Goal: Information Seeking & Learning: Stay updated

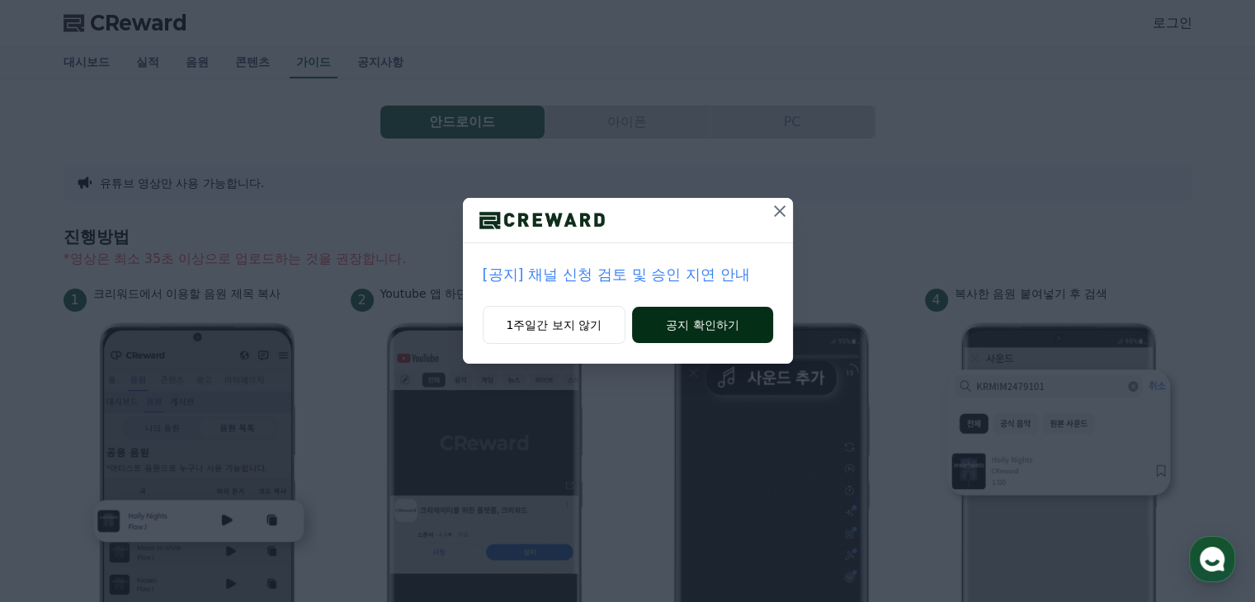
click at [670, 321] on button "공지 확인하기" at bounding box center [702, 325] width 140 height 36
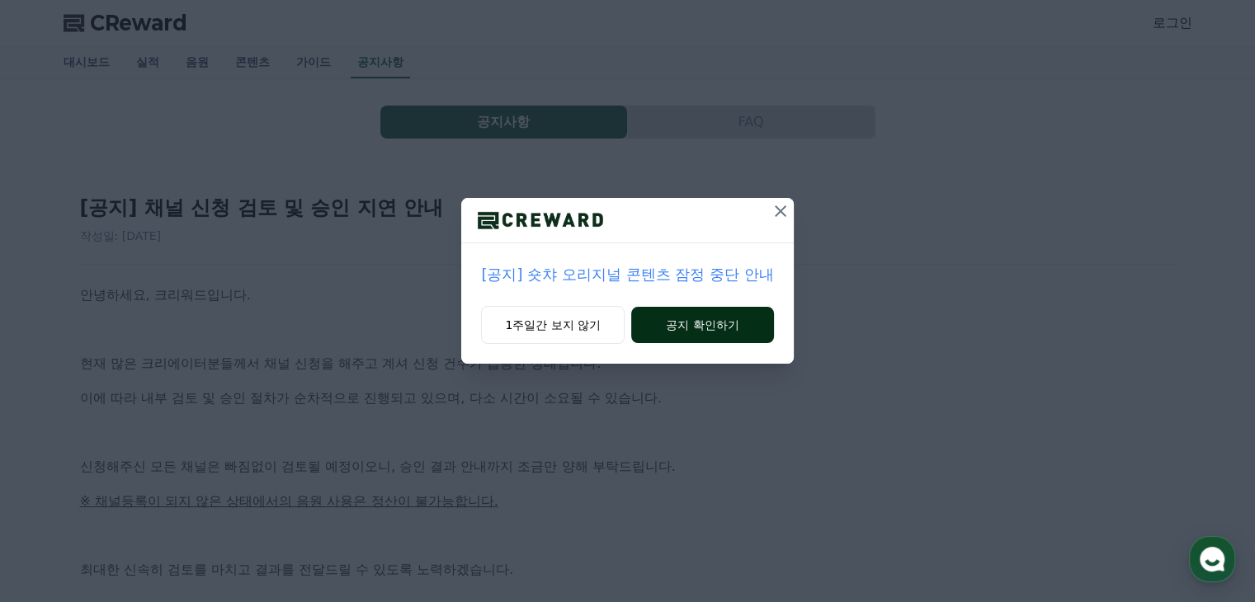
click at [669, 323] on button "공지 확인하기" at bounding box center [702, 325] width 143 height 36
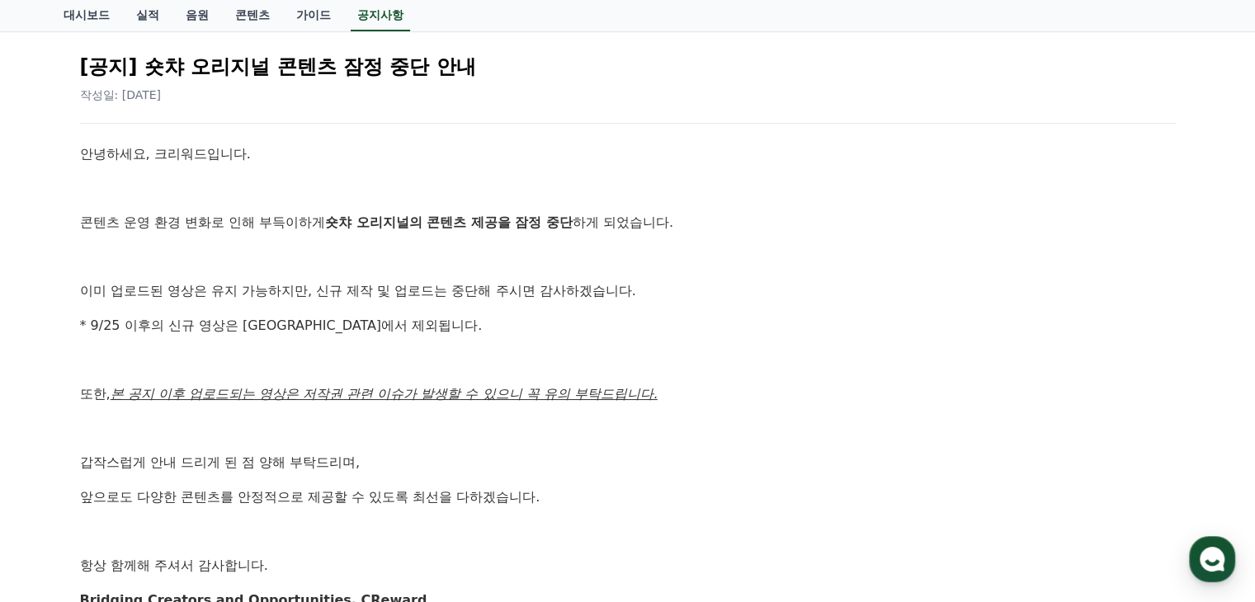
scroll to position [165, 0]
